Goal: Task Accomplishment & Management: Use online tool/utility

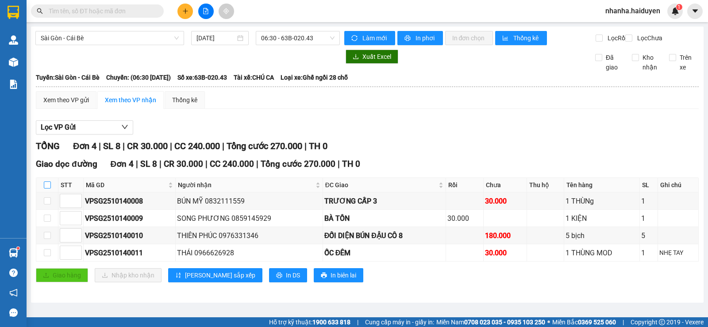
click at [48, 190] on label at bounding box center [47, 185] width 7 height 10
click at [48, 188] on input "checkbox" at bounding box center [47, 184] width 7 height 7
checkbox input "true"
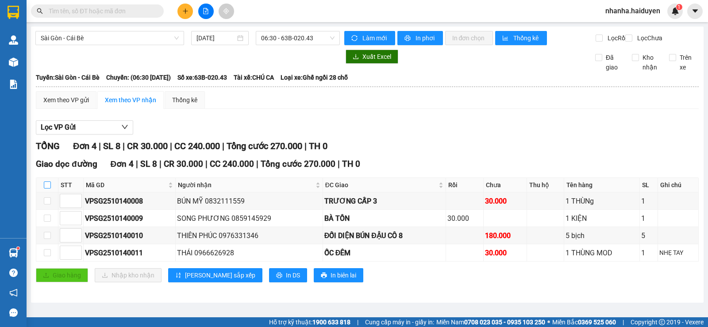
checkbox input "true"
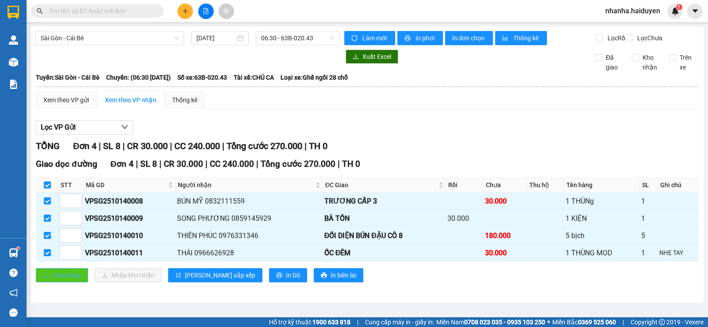
click at [64, 282] on button "Giao hàng" at bounding box center [62, 275] width 52 height 14
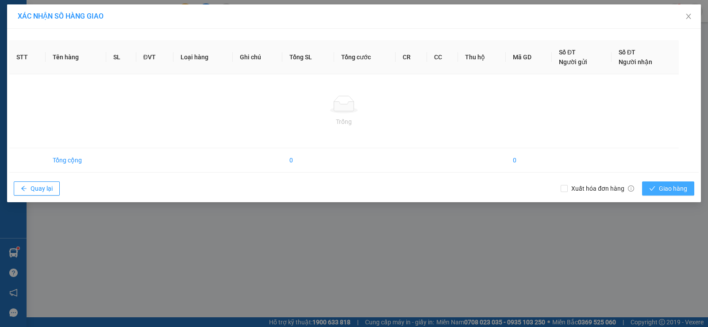
click at [668, 192] on span "Giao hàng" at bounding box center [673, 189] width 28 height 10
click at [598, 235] on div "XÁC NHẬN SỐ HÀNG GIAO STT Tên hàng SL ĐVT Loại hàng Ghi chú Tổng SL Tổng cước C…" at bounding box center [354, 163] width 708 height 327
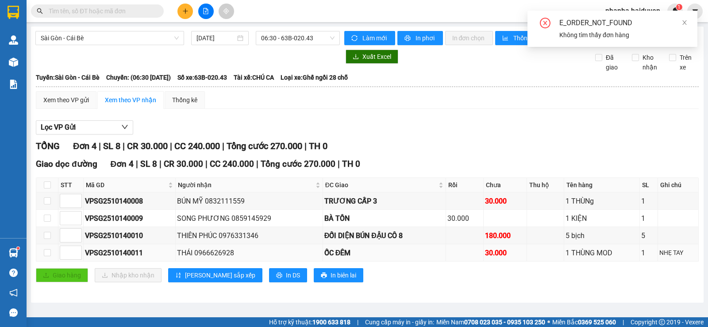
click at [550, 256] on td at bounding box center [546, 252] width 38 height 17
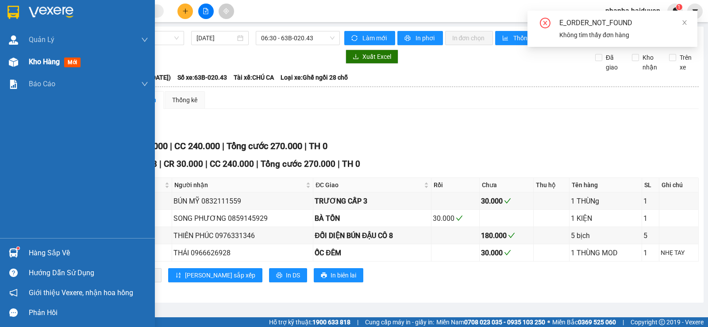
click at [18, 67] on div at bounding box center [13, 61] width 15 height 15
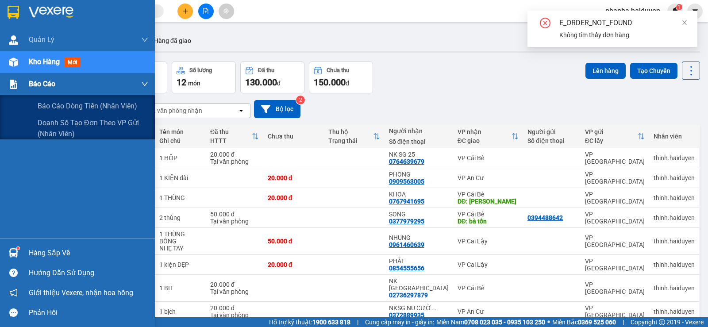
click at [17, 82] on img at bounding box center [13, 84] width 9 height 9
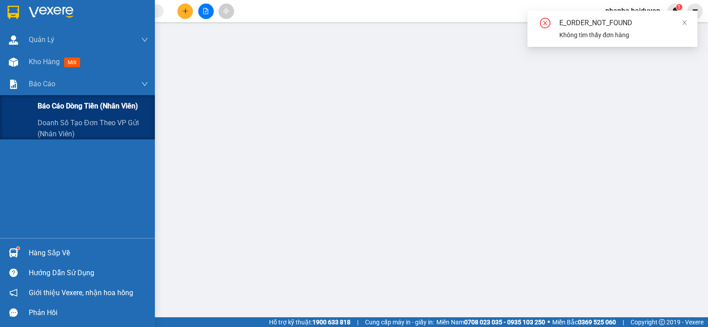
click at [50, 110] on span "Báo cáo dòng tiền (nhân viên)" at bounding box center [88, 105] width 100 height 11
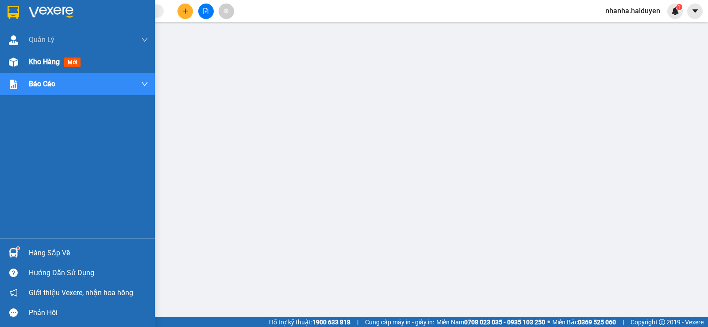
click at [6, 62] on div at bounding box center [13, 61] width 15 height 15
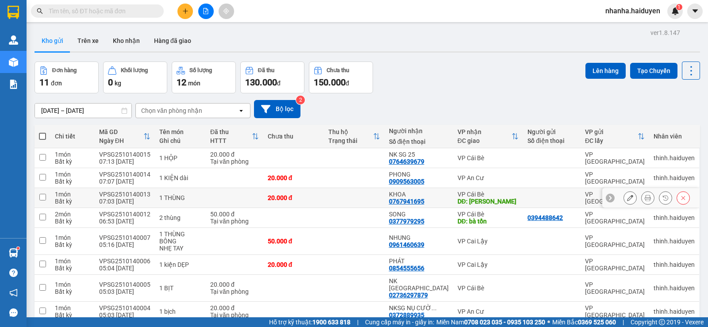
scroll to position [66, 0]
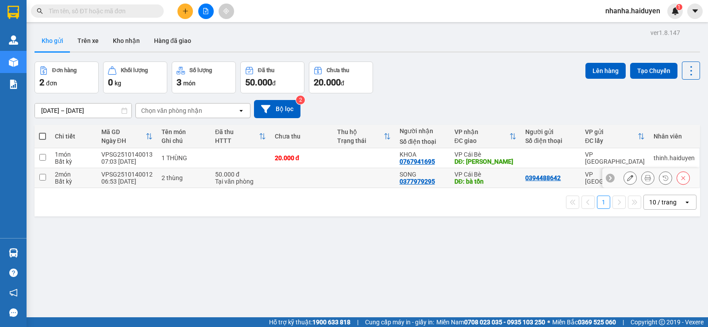
click at [347, 177] on td at bounding box center [364, 178] width 62 height 20
checkbox input "true"
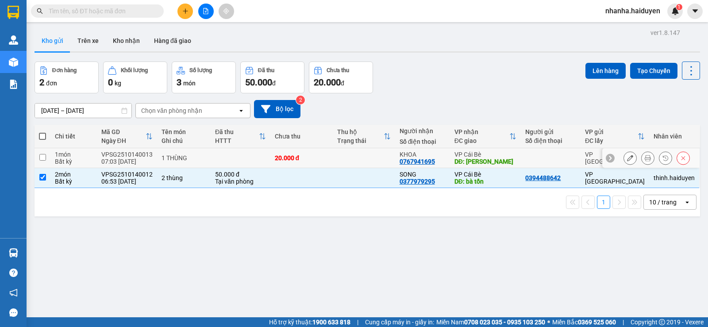
click at [357, 163] on td at bounding box center [364, 158] width 62 height 20
checkbox input "true"
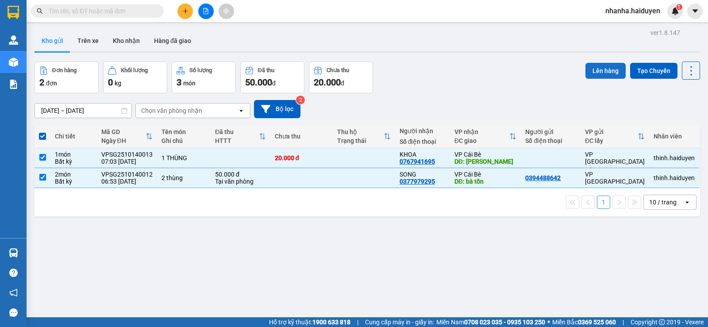
click at [587, 73] on button "Lên hàng" at bounding box center [605, 71] width 40 height 16
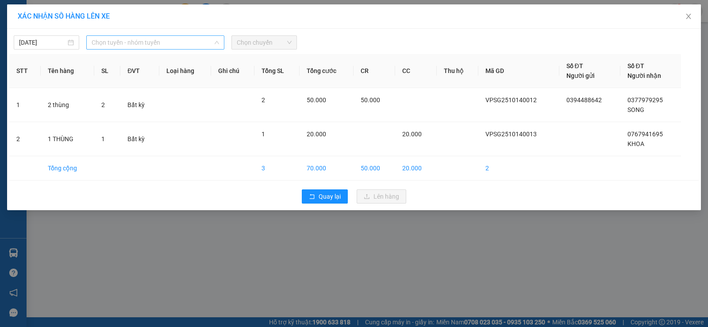
click at [165, 41] on span "Chọn tuyến - nhóm tuyến" at bounding box center [155, 42] width 127 height 13
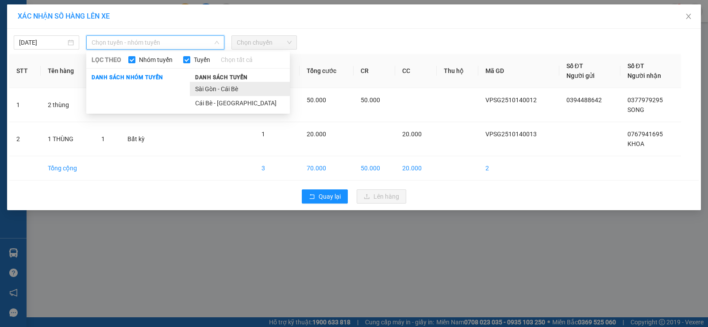
click at [205, 86] on li "Sài Gòn - Cái Bè" at bounding box center [240, 89] width 100 height 14
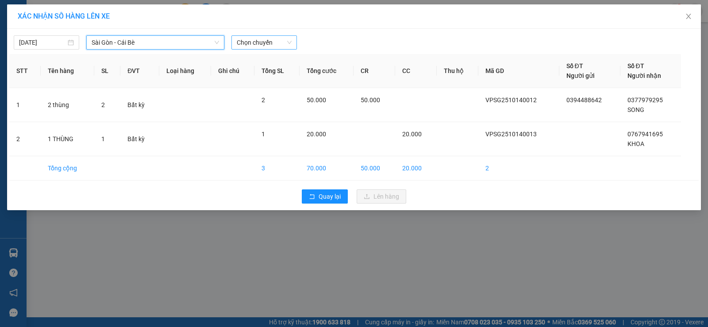
click at [269, 46] on span "Chọn chuyến" at bounding box center [264, 42] width 55 height 13
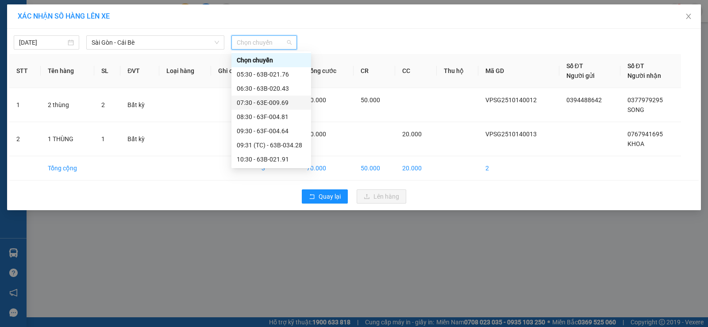
click at [267, 96] on div "07:30 - 63E-009.69" at bounding box center [271, 103] width 80 height 14
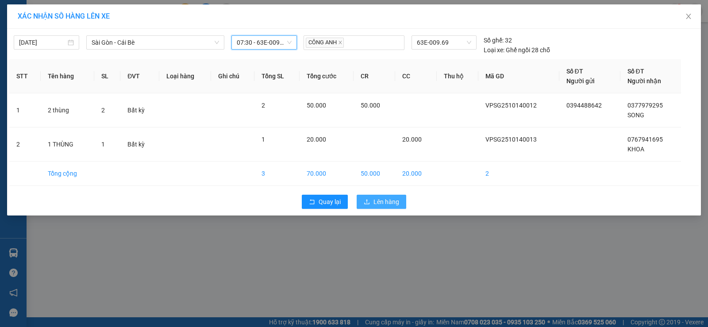
click at [387, 204] on span "Lên hàng" at bounding box center [386, 202] width 26 height 10
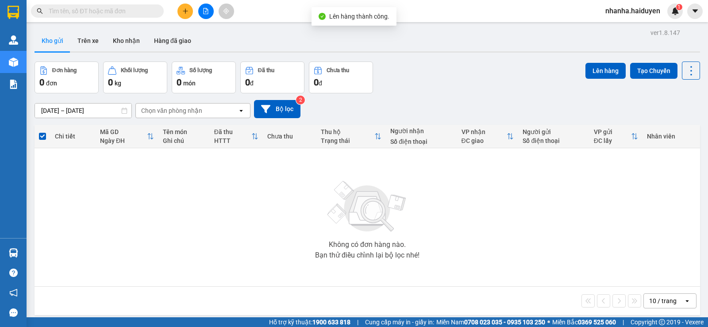
click at [206, 17] on button at bounding box center [205, 11] width 15 height 15
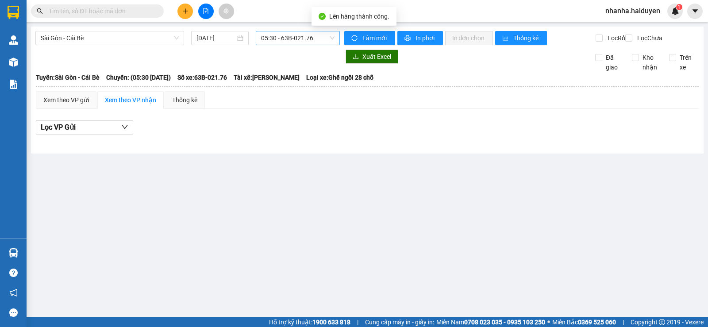
click at [304, 36] on span "05:30 - 63B-021.76" at bounding box center [297, 37] width 73 height 13
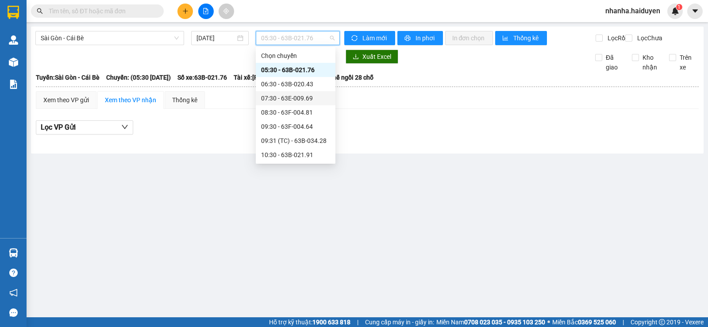
click at [309, 96] on div "07:30 - 63E-009.69" at bounding box center [295, 98] width 69 height 10
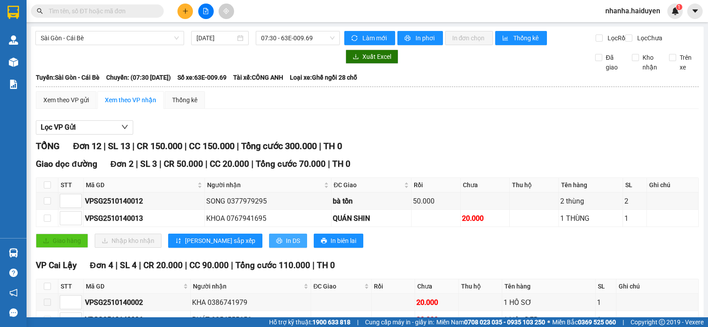
click at [286, 246] on span "In DS" at bounding box center [293, 241] width 14 height 10
click at [382, 129] on div "Lọc VP Gửi" at bounding box center [367, 127] width 663 height 15
click at [48, 188] on input "checkbox" at bounding box center [47, 184] width 7 height 7
checkbox input "true"
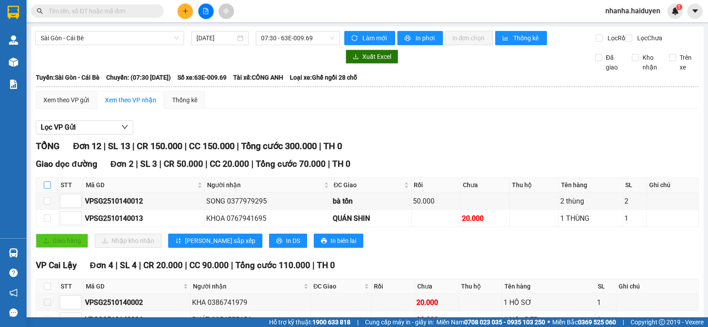
checkbox input "true"
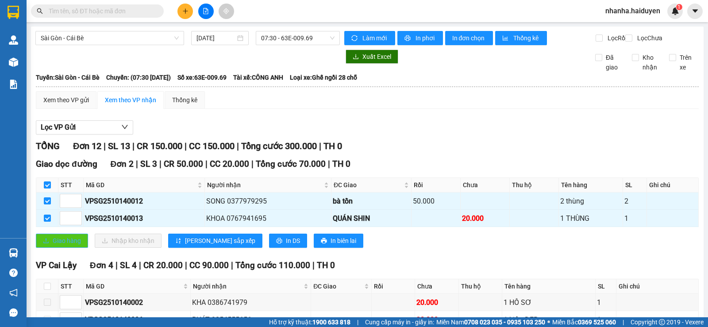
click at [58, 246] on span "Giao hàng" at bounding box center [67, 241] width 28 height 10
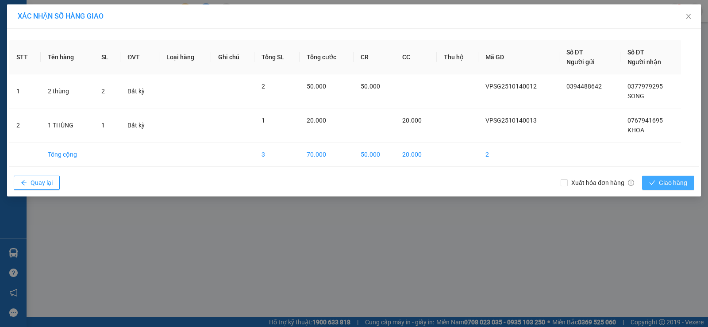
click at [661, 186] on span "Giao hàng" at bounding box center [673, 183] width 28 height 10
